Goal: Task Accomplishment & Management: Complete application form

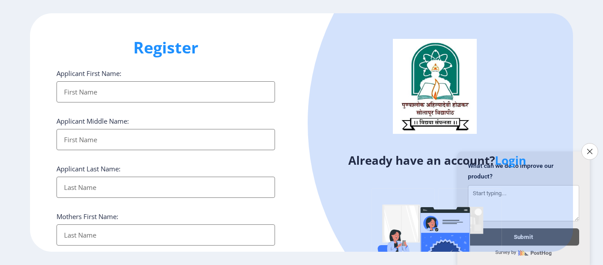
select select
click at [589, 148] on icon "Close survey" at bounding box center [590, 151] width 6 height 6
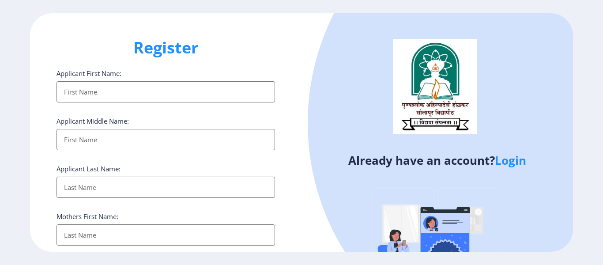
click at [105, 97] on input "Applicant First Name:" at bounding box center [166, 91] width 219 height 21
type input "P"
type input "[PERSON_NAME]"
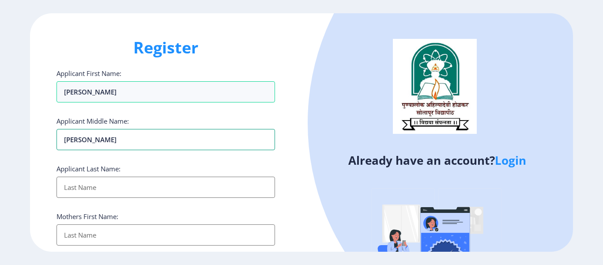
type input "[PERSON_NAME]"
type input "PAWAR"
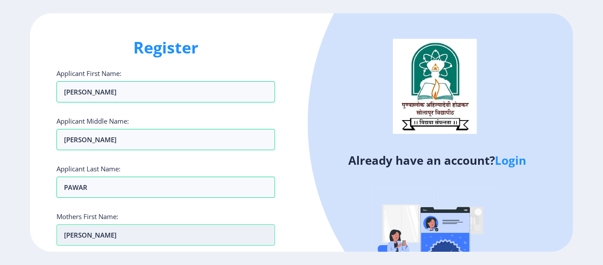
type input "[PERSON_NAME]"
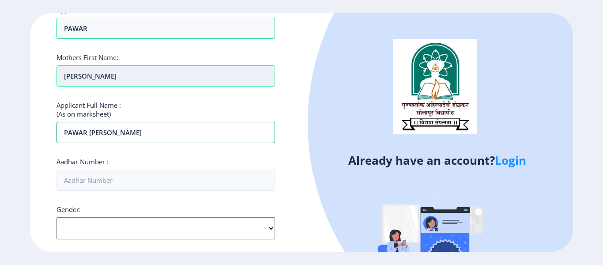
type input "PAWAR [PERSON_NAME]"
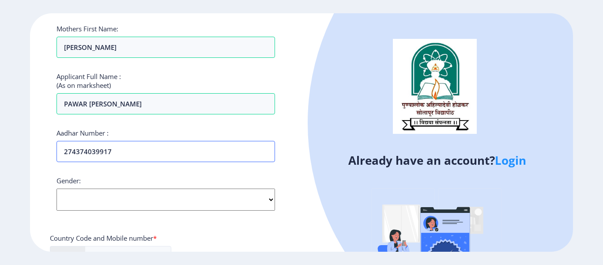
scroll to position [203, 0]
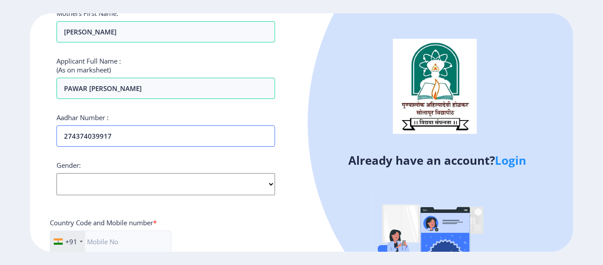
type input "274374039917"
click at [83, 193] on select "Select Gender [DEMOGRAPHIC_DATA] [DEMOGRAPHIC_DATA] Other" at bounding box center [166, 184] width 219 height 22
select select "[DEMOGRAPHIC_DATA]"
click at [57, 173] on select "Select Gender [DEMOGRAPHIC_DATA] [DEMOGRAPHIC_DATA] Other" at bounding box center [166, 184] width 219 height 22
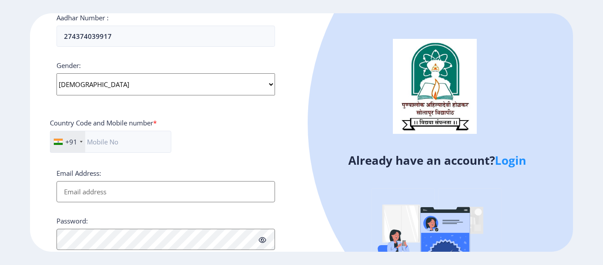
scroll to position [336, 0]
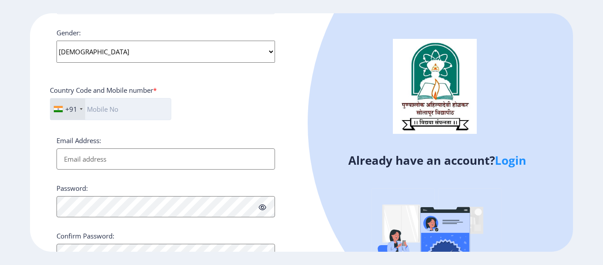
click at [109, 113] on input "text" at bounding box center [110, 109] width 121 height 22
type input "7038385535"
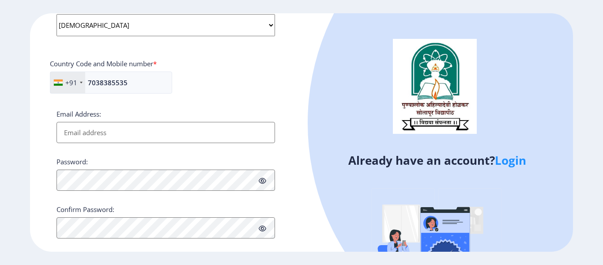
scroll to position [376, 0]
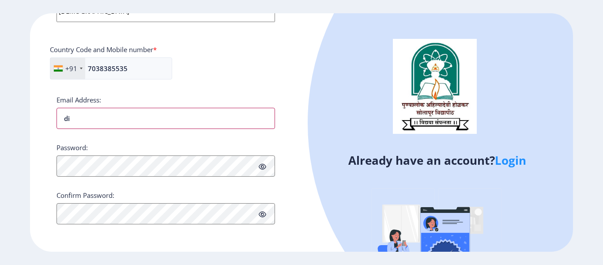
type input "d"
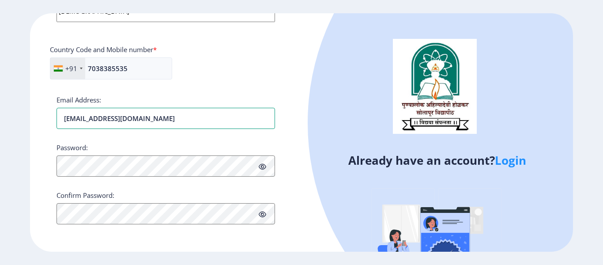
type input "[EMAIL_ADDRESS][DOMAIN_NAME]"
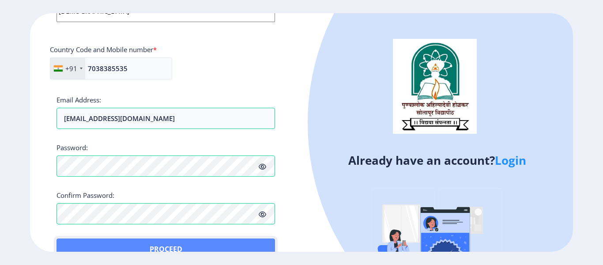
click at [78, 243] on button "Proceed" at bounding box center [166, 248] width 219 height 21
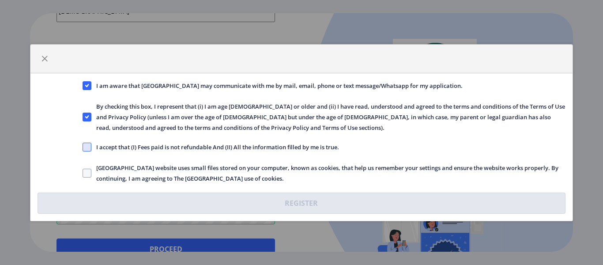
click at [89, 148] on span at bounding box center [87, 147] width 9 height 9
click at [83, 147] on input "I accept that (I) Fees paid is not refundable And (II) All the information fill…" at bounding box center [83, 147] width 0 height 0
checkbox input "true"
click at [88, 170] on span at bounding box center [87, 173] width 9 height 9
click at [83, 173] on input "[GEOGRAPHIC_DATA] website uses small files stored on your computer, known as co…" at bounding box center [83, 173] width 0 height 0
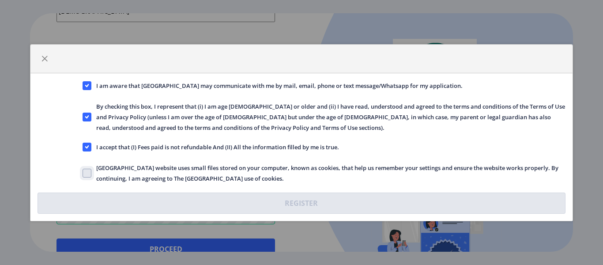
checkbox input "true"
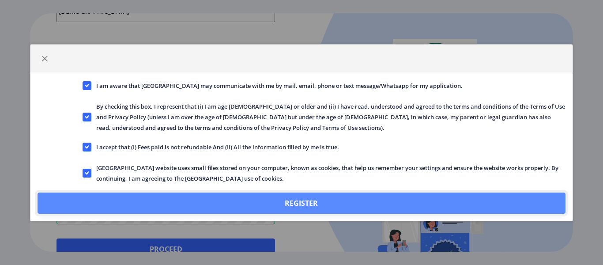
click at [288, 202] on button "Register" at bounding box center [302, 202] width 528 height 21
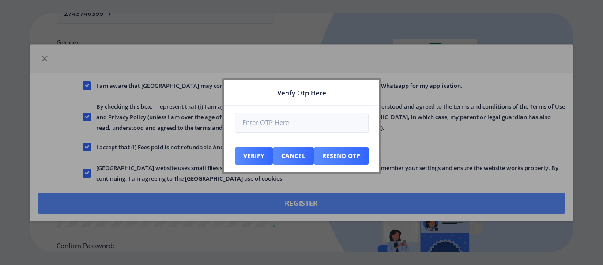
scroll to position [426, 0]
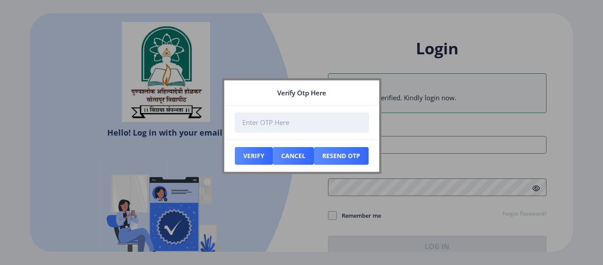
click at [262, 124] on input "number" at bounding box center [302, 123] width 134 height 20
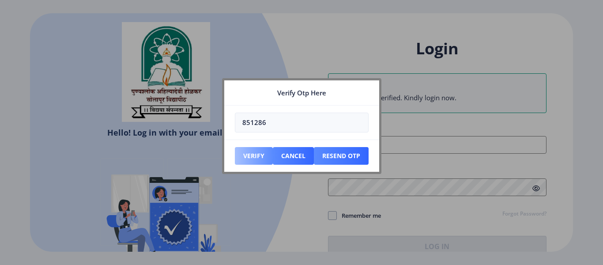
type input "851286"
click at [253, 156] on button "Verify" at bounding box center [254, 156] width 38 height 18
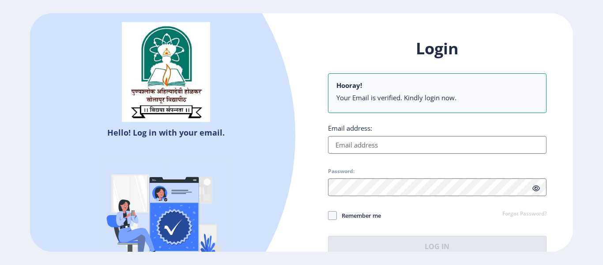
click at [371, 150] on input "Email address:" at bounding box center [437, 145] width 219 height 18
paste input "[EMAIL_ADDRESS][DOMAIN_NAME]"
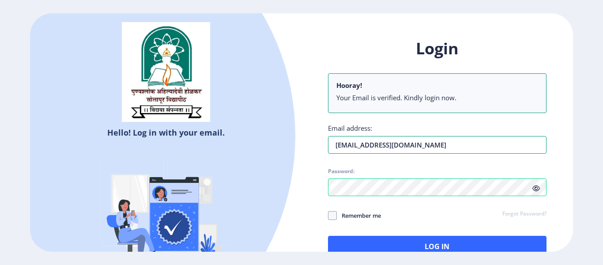
drag, startPoint x: 383, startPoint y: 147, endPoint x: 287, endPoint y: 154, distance: 96.9
click at [287, 154] on div "Hello! Log in with your email. Don't have an account? Register Login Hooray! Yo…" at bounding box center [301, 132] width 543 height 238
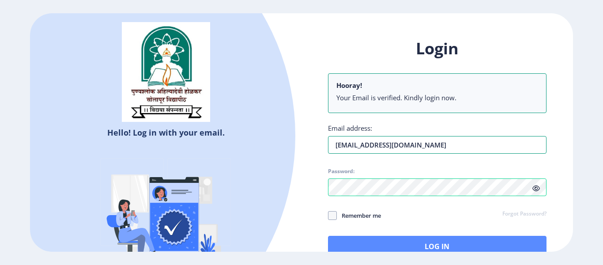
type input "[EMAIL_ADDRESS][DOMAIN_NAME]"
click at [451, 246] on button "Log In" at bounding box center [437, 246] width 219 height 21
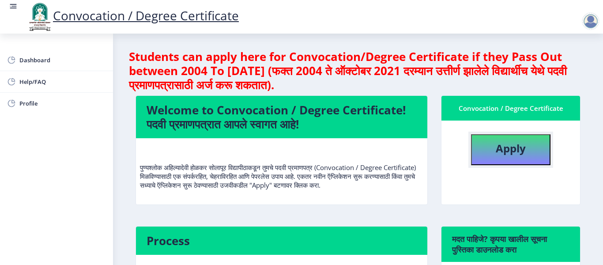
click at [509, 148] on b "Apply" at bounding box center [511, 148] width 30 height 15
select select
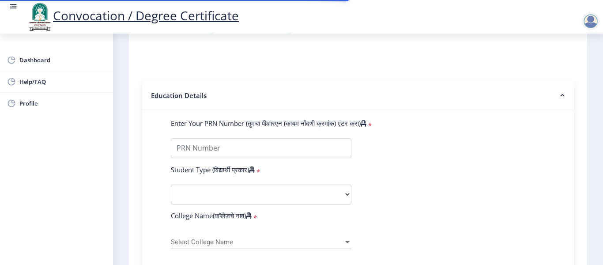
scroll to position [177, 0]
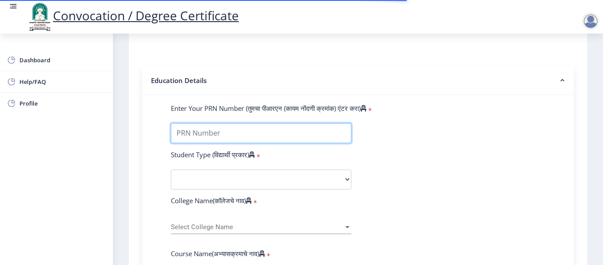
click at [190, 136] on input "Enter Your PRN Number (तुमचा पीआरएन (कायम नोंदणी क्रमांक) एंटर करा)" at bounding box center [261, 133] width 181 height 20
type input "2011032500126196"
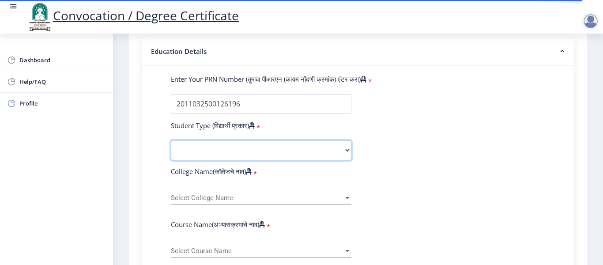
scroll to position [221, 0]
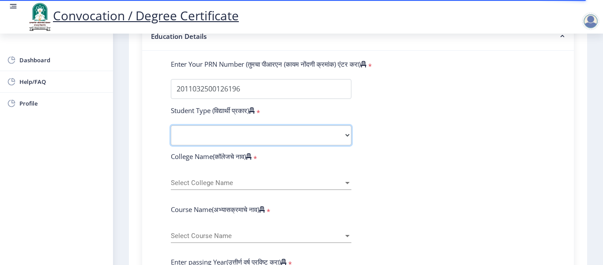
click at [222, 132] on select "Select Student Type Regular External" at bounding box center [261, 135] width 181 height 20
select select "Regular"
click at [171, 125] on select "Select Student Type Regular External" at bounding box center [261, 135] width 181 height 20
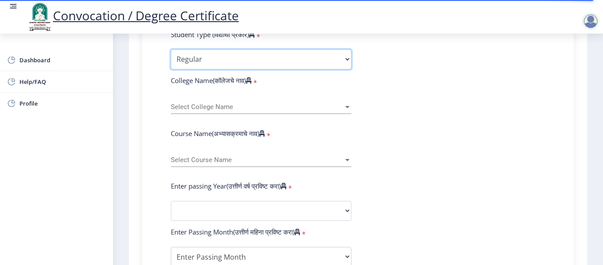
scroll to position [309, 0]
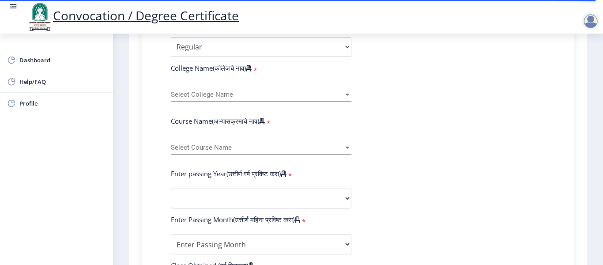
click at [194, 94] on span "Select College Name" at bounding box center [257, 95] width 173 height 8
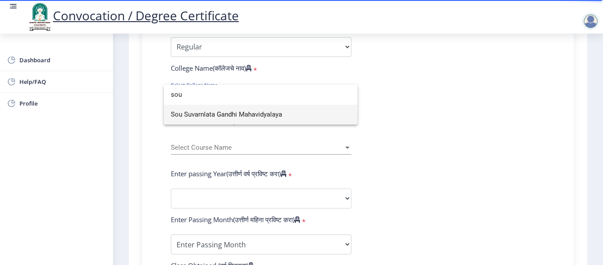
type input "sou"
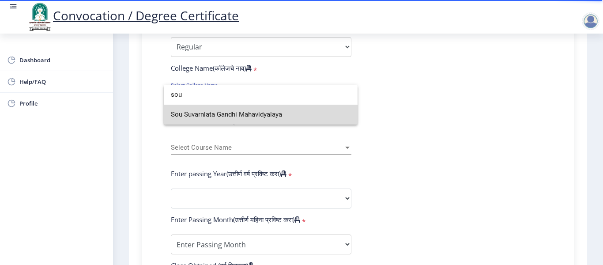
click at [212, 117] on span "Sou Suvarnlata Gandhi Mahavidyalaya" at bounding box center [261, 115] width 180 height 20
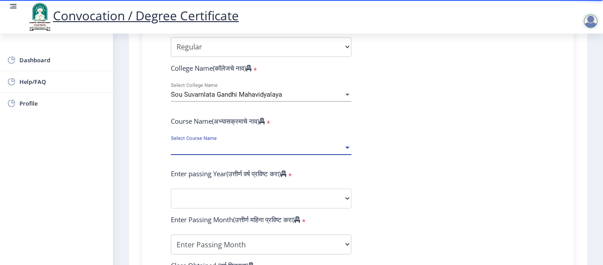
click at [187, 149] on span "Select Course Name" at bounding box center [257, 148] width 173 height 8
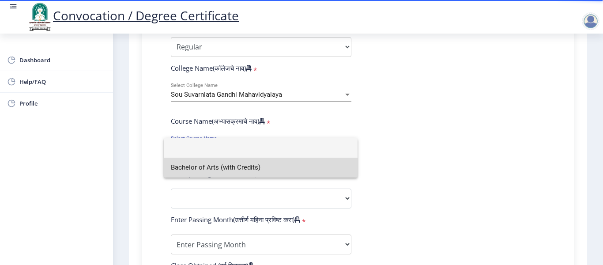
click at [190, 170] on span "Bachelor of Arts (with Credits)" at bounding box center [261, 168] width 180 height 20
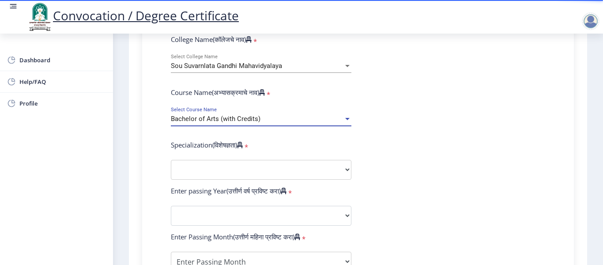
scroll to position [353, 0]
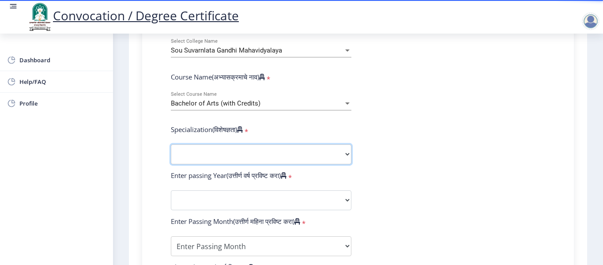
click at [193, 155] on select "Specialization English Geography Hindi Marathi Music Sanskrit Urdu Ancient Indi…" at bounding box center [261, 154] width 181 height 20
select select "English"
click at [171, 144] on select "Specialization English Geography Hindi Marathi Music Sanskrit Urdu Ancient Indi…" at bounding box center [261, 154] width 181 height 20
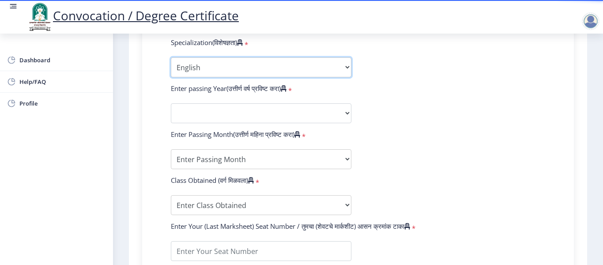
scroll to position [441, 0]
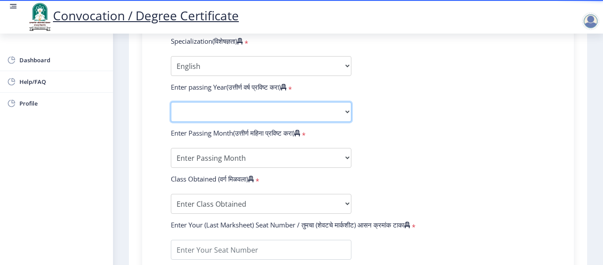
click at [202, 109] on select "2025 2024 2023 2022 2021 2020 2019 2018 2017 2016 2015 2014 2013 2012 2011 2010…" at bounding box center [261, 112] width 181 height 20
select select "2014"
click at [171, 102] on select "2025 2024 2023 2022 2021 2020 2019 2018 2017 2016 2015 2014 2013 2012 2011 2010…" at bounding box center [261, 112] width 181 height 20
click at [191, 114] on select "2025 2024 2023 2022 2021 2020 2019 2018 2017 2016 2015 2014 2013 2012 2011 2010…" at bounding box center [261, 112] width 181 height 20
click at [171, 102] on select "2025 2024 2023 2022 2021 2020 2019 2018 2017 2016 2015 2014 2013 2012 2011 2010…" at bounding box center [261, 112] width 181 height 20
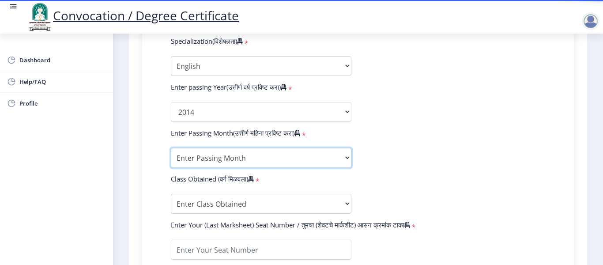
click at [210, 158] on select "Enter Passing Month March April May October November December" at bounding box center [261, 158] width 181 height 20
select select "March"
click at [171, 148] on select "Enter Passing Month March April May October November December" at bounding box center [261, 158] width 181 height 20
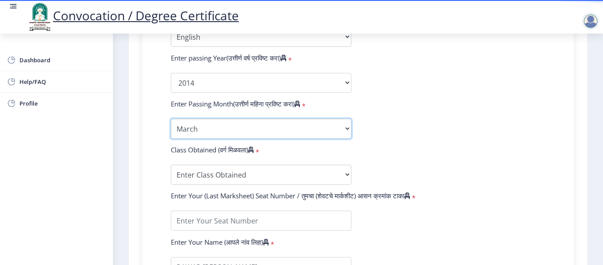
scroll to position [486, 0]
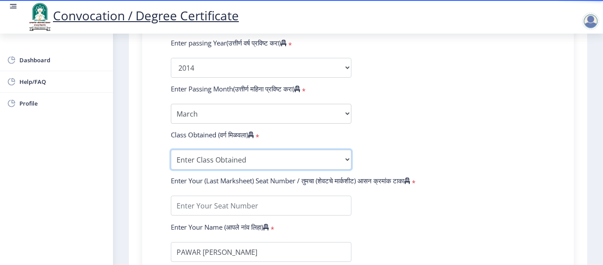
click at [202, 154] on select "Enter Class Obtained FIRST CLASS WITH DISTINCTION FIRST CLASS HIGHER SECOND CLA…" at bounding box center [261, 160] width 181 height 20
select select "FIRST CLASS"
click at [171, 150] on select "Enter Class Obtained FIRST CLASS WITH DISTINCTION FIRST CLASS HIGHER SECOND CLA…" at bounding box center [261, 160] width 181 height 20
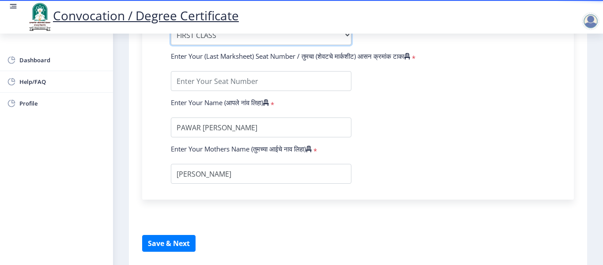
scroll to position [618, 0]
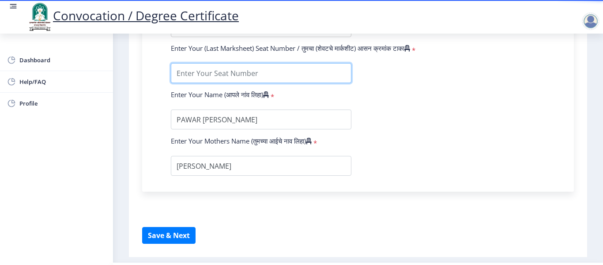
click at [194, 68] on input "textarea" at bounding box center [261, 73] width 181 height 20
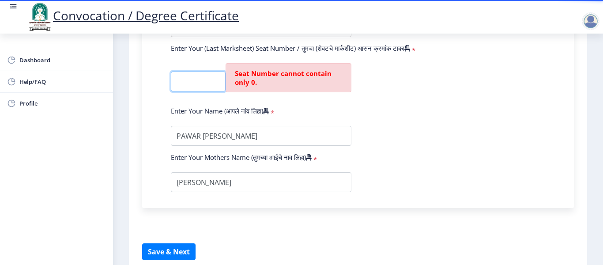
scroll to position [0, 0]
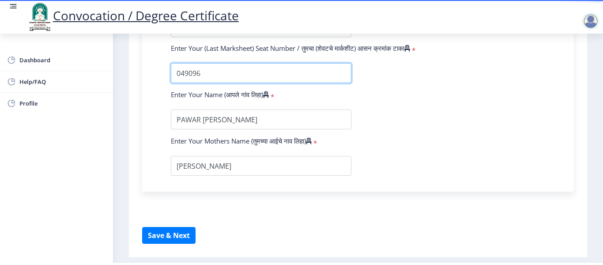
type input "049096"
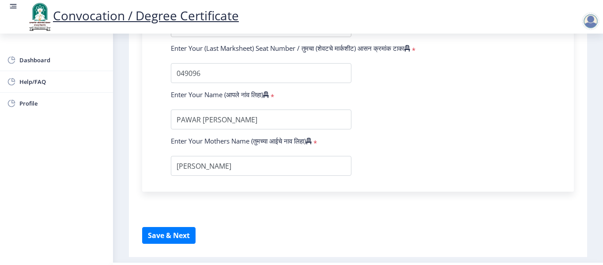
scroll to position [642, 0]
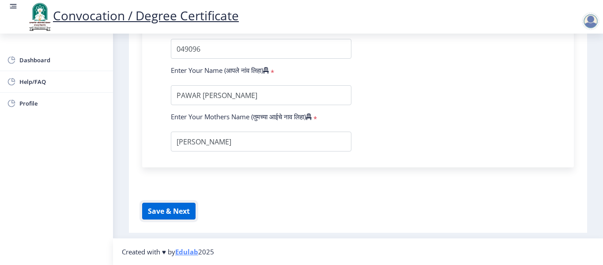
click at [160, 211] on button "Save & Next" at bounding box center [168, 211] width 53 height 17
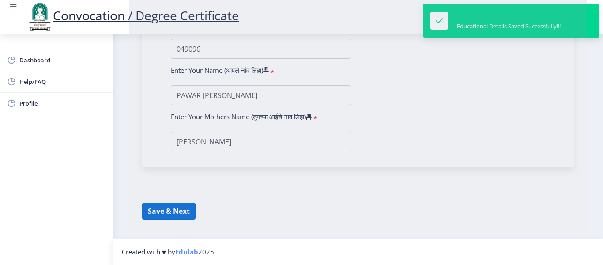
select select
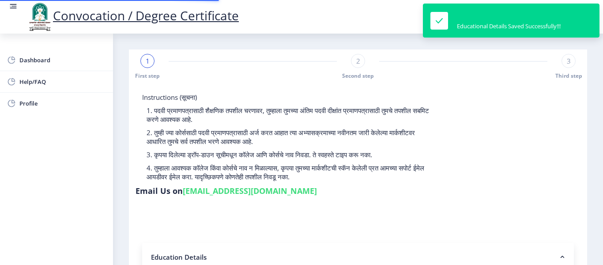
type input "2011032500126196"
select select "Regular"
select select "2014"
select select "March"
select select "FIRST CLASS"
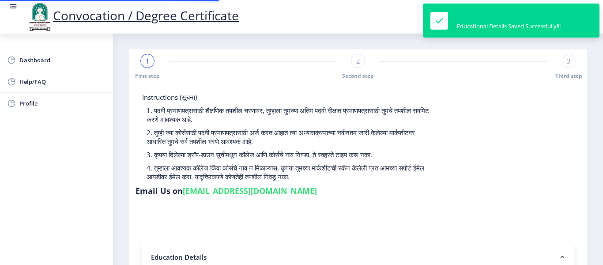
type input "049096"
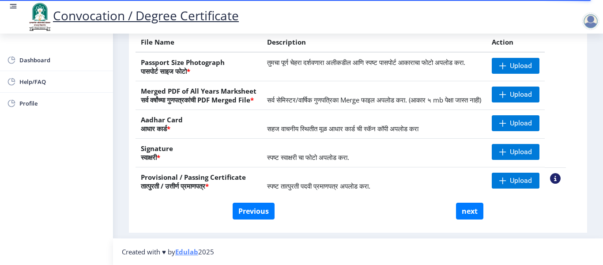
scroll to position [137, 0]
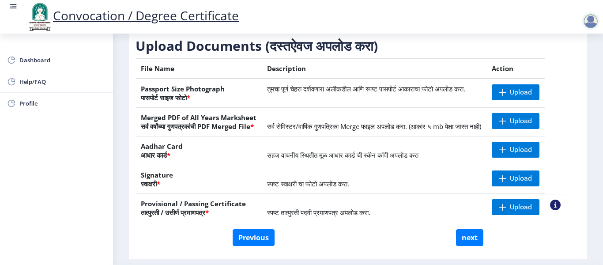
click at [0, 192] on div "Dashboard Help/FAQ Profile" at bounding box center [56, 149] width 113 height 231
click at [102, 182] on div "Dashboard Help/FAQ Profile" at bounding box center [56, 149] width 113 height 231
click at [525, 96] on span "Upload" at bounding box center [516, 92] width 48 height 16
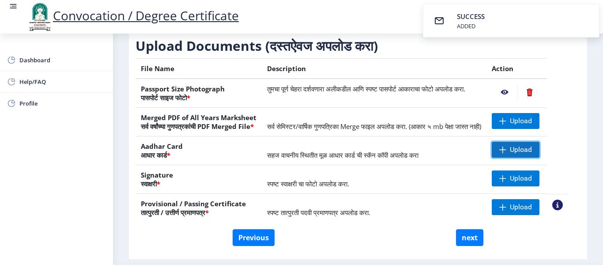
click at [506, 153] on span at bounding box center [502, 149] width 7 height 7
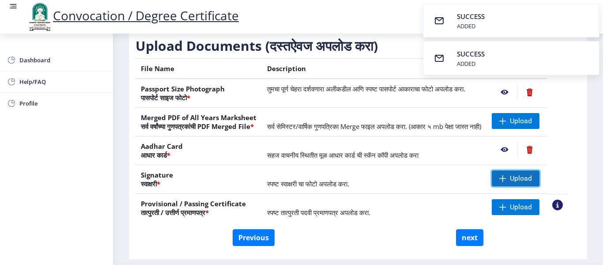
click at [521, 183] on span "Upload" at bounding box center [521, 178] width 22 height 9
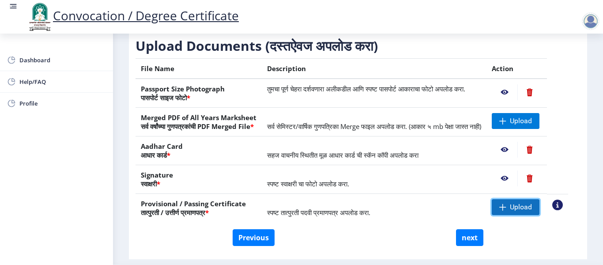
click at [532, 211] on span "Upload" at bounding box center [521, 207] width 22 height 9
click at [23, 176] on div "Dashboard Help/FAQ Profile" at bounding box center [56, 149] width 113 height 231
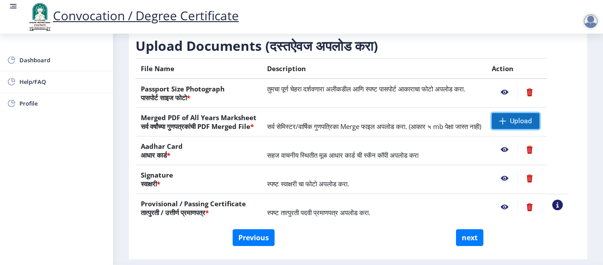
click at [533, 129] on span "Upload" at bounding box center [516, 121] width 48 height 16
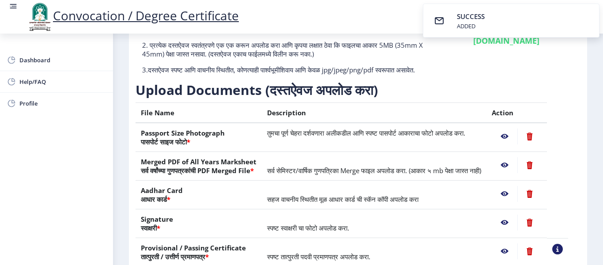
scroll to position [181, 0]
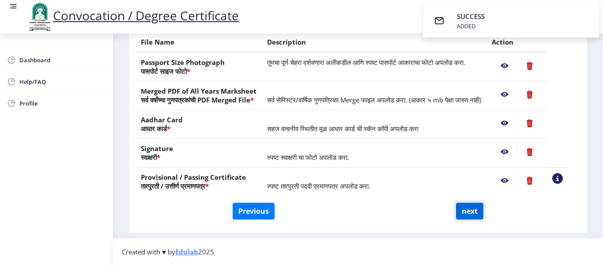
click at [466, 212] on button "next" at bounding box center [469, 211] width 27 height 17
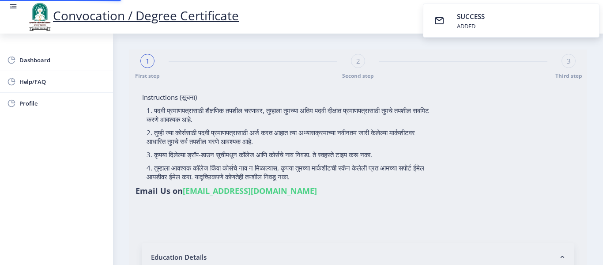
select select
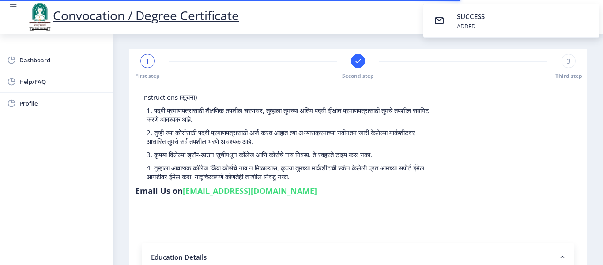
type input "PAWAR [PERSON_NAME]"
type input "[PERSON_NAME]"
select select
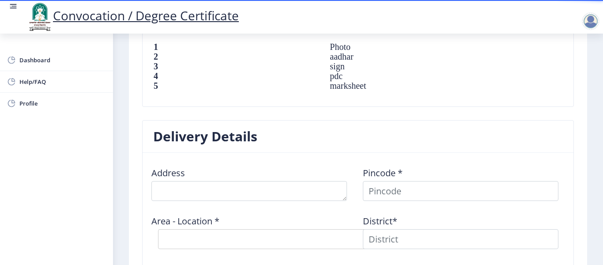
scroll to position [662, 0]
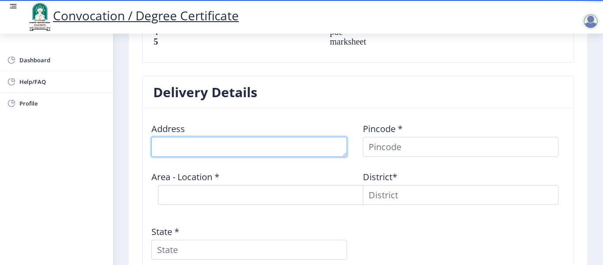
click at [177, 149] on textarea at bounding box center [249, 147] width 196 height 20
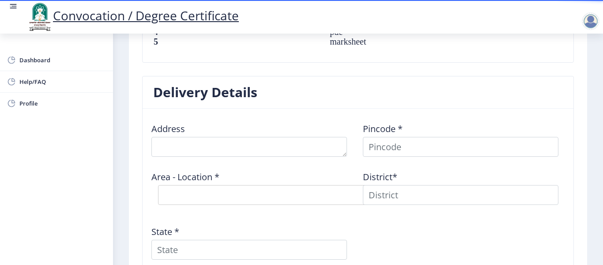
click at [406, 101] on nb-card-header "Delivery Details" at bounding box center [358, 92] width 431 height 32
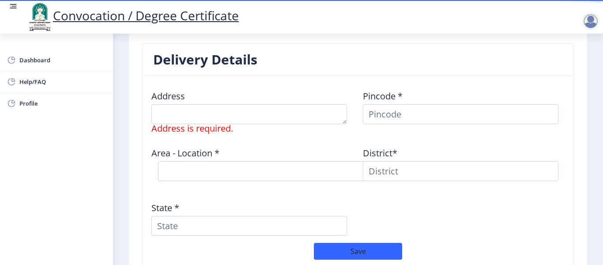
scroll to position [693, 0]
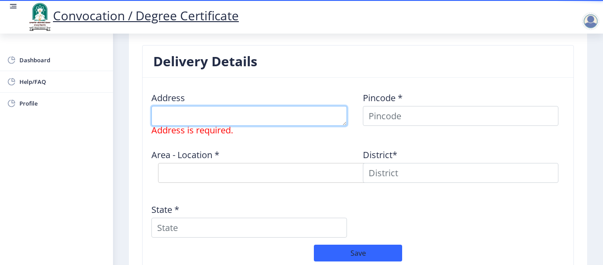
click at [192, 118] on textarea at bounding box center [249, 116] width 196 height 20
click at [204, 118] on textarea at bounding box center [249, 116] width 196 height 20
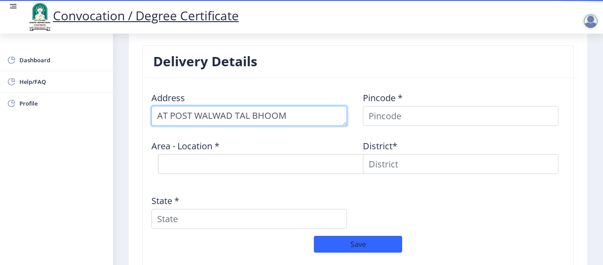
type textarea "AT POST WALWAD TAL BHOOM"
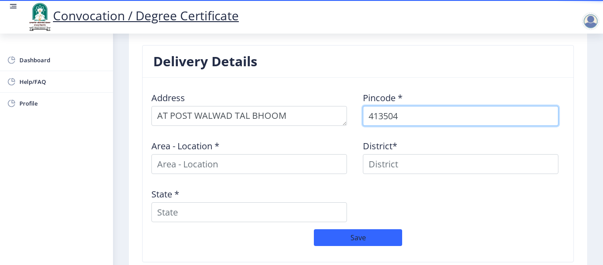
type input "413504"
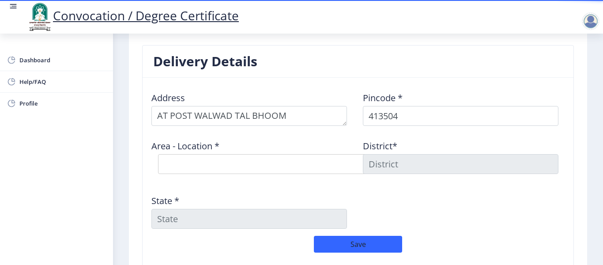
click at [139, 171] on div "Delivery Details Address Pincode * 413504 Area - Location * Select Area Locatio…" at bounding box center [358, 163] width 445 height 237
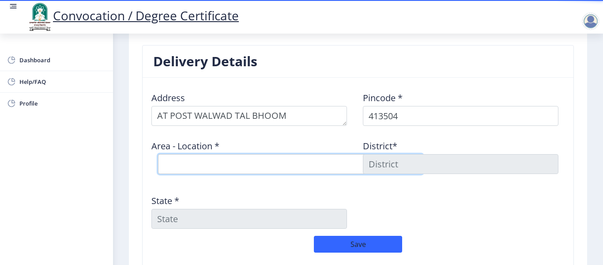
click at [186, 159] on select "Select Area Location [GEOGRAPHIC_DATA] B.O Ashta B.O Bhoom S.O Chinchpur [PERSO…" at bounding box center [290, 164] width 265 height 20
select select "18: Object"
click at [158, 154] on select "Select Area Location [GEOGRAPHIC_DATA] B.O Ashta B.O Bhoom S.O Chinchpur [PERSO…" at bounding box center [290, 164] width 265 height 20
type input "[GEOGRAPHIC_DATA]"
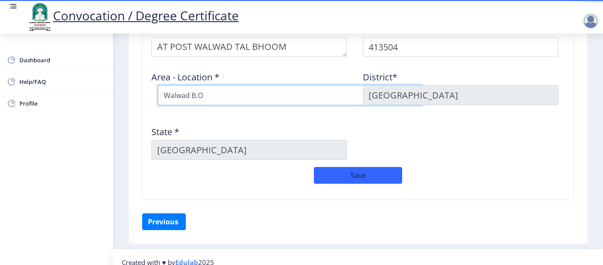
scroll to position [773, 0]
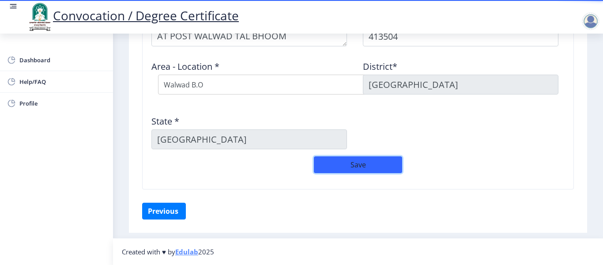
click at [357, 167] on button "Save" at bounding box center [358, 164] width 88 height 17
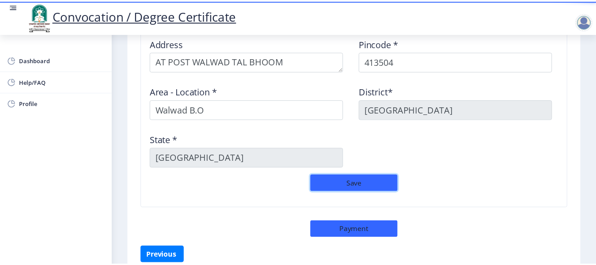
scroll to position [792, 0]
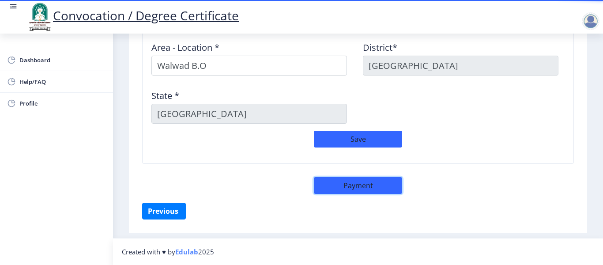
click at [354, 189] on button "Payment" at bounding box center [358, 185] width 88 height 17
select select "sealed"
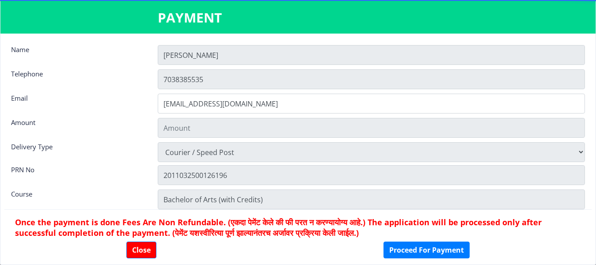
type input "1885"
click at [256, 155] on select "Physically Attending Courier / Speed Post" at bounding box center [371, 152] width 427 height 20
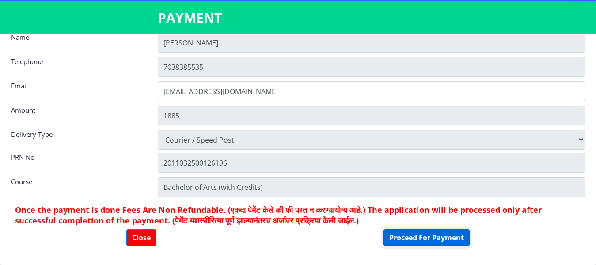
click at [415, 240] on button "Proceed For Payment" at bounding box center [426, 237] width 86 height 17
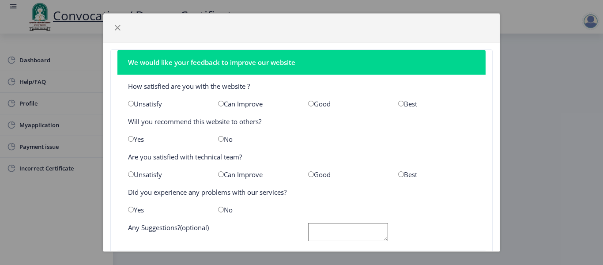
click at [398, 104] on div "Best" at bounding box center [437, 103] width 90 height 9
click at [398, 104] on input "radio" at bounding box center [401, 104] width 6 height 6
radio input "true"
click at [219, 137] on input "radio" at bounding box center [221, 139] width 6 height 6
radio input "true"
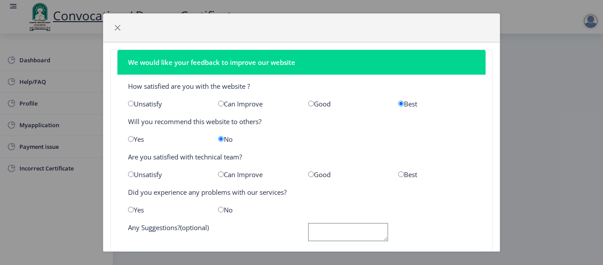
click at [398, 174] on input "radio" at bounding box center [401, 174] width 6 height 6
radio input "true"
click at [219, 209] on input "radio" at bounding box center [221, 210] width 6 height 6
radio input "true"
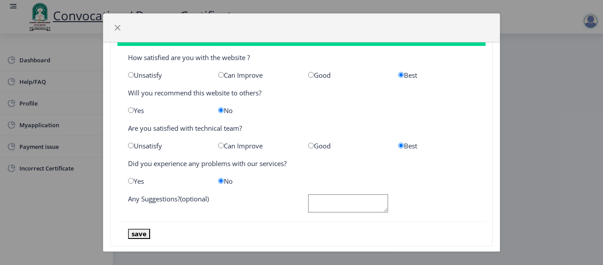
scroll to position [44, 0]
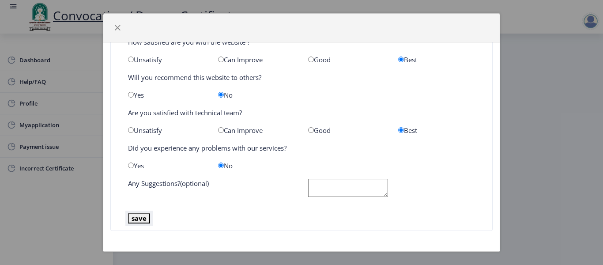
click at [139, 219] on button "save" at bounding box center [139, 218] width 22 height 10
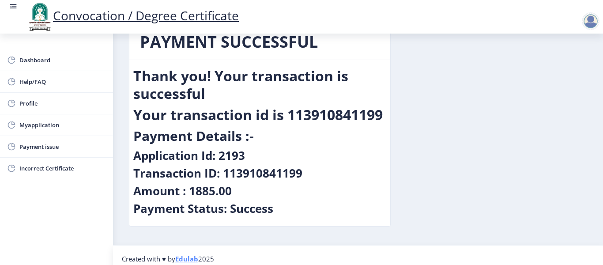
scroll to position [33, 0]
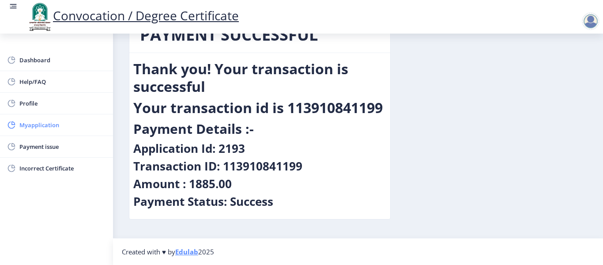
click at [47, 127] on span "Myapplication" at bounding box center [62, 125] width 87 height 11
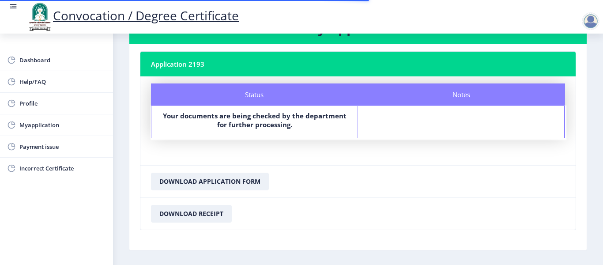
scroll to position [69, 0]
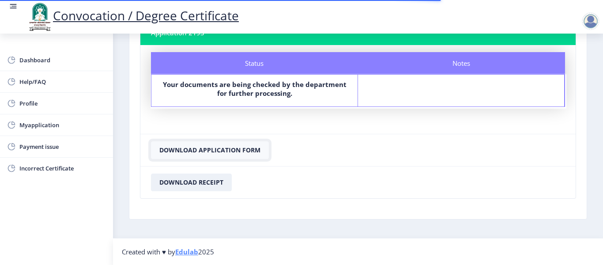
click at [197, 154] on button "Download Application Form" at bounding box center [210, 150] width 118 height 18
click at [192, 184] on button "Download Receipt" at bounding box center [191, 182] width 81 height 18
click at [588, 25] on div at bounding box center [591, 21] width 18 height 18
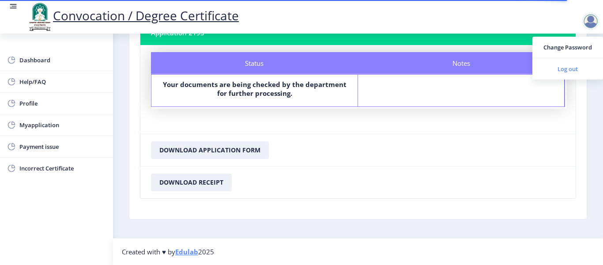
click at [570, 66] on span "Log out" at bounding box center [567, 69] width 57 height 11
